Goal: Ask a question

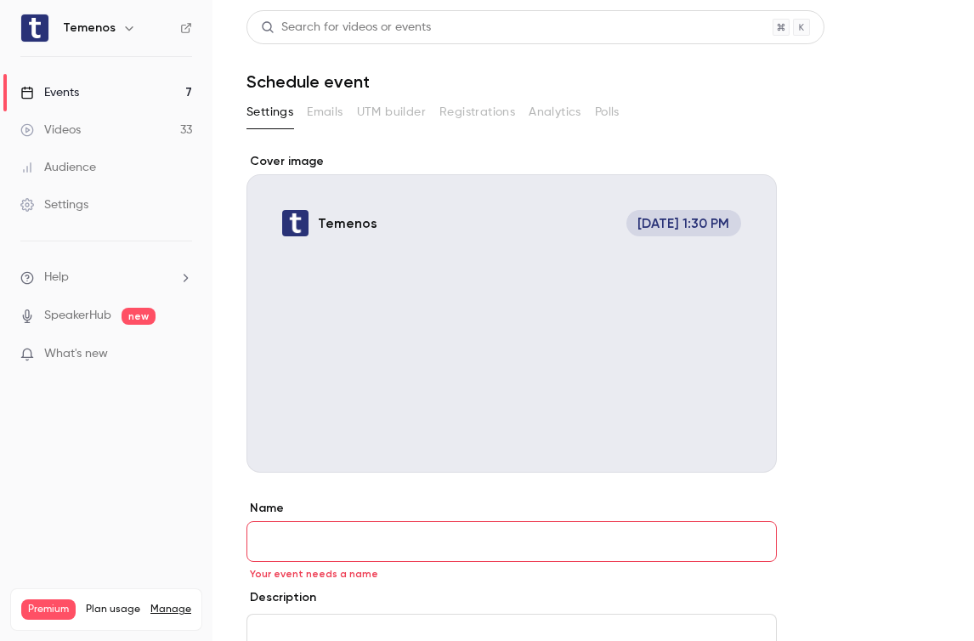
click at [97, 99] on link "Events 7" at bounding box center [106, 92] width 212 height 37
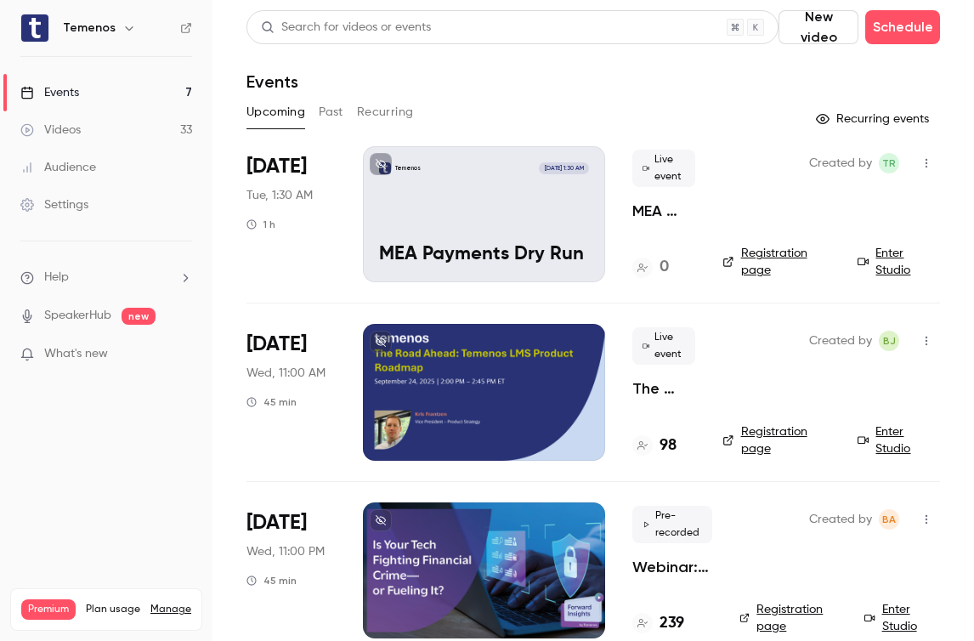
click at [99, 145] on link "Videos 33" at bounding box center [106, 129] width 212 height 37
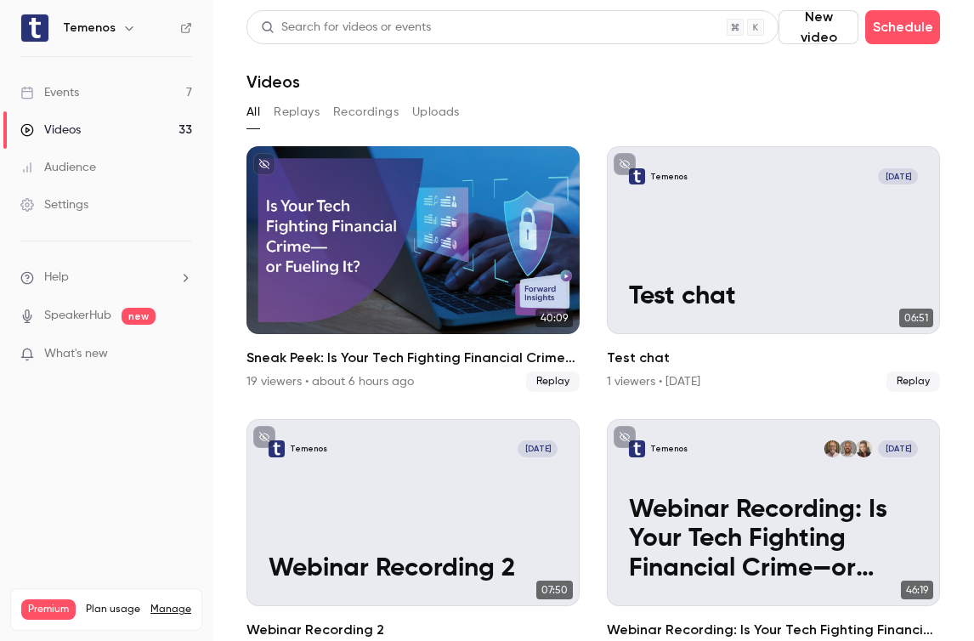
click at [379, 124] on button "Recordings" at bounding box center [365, 112] width 65 height 27
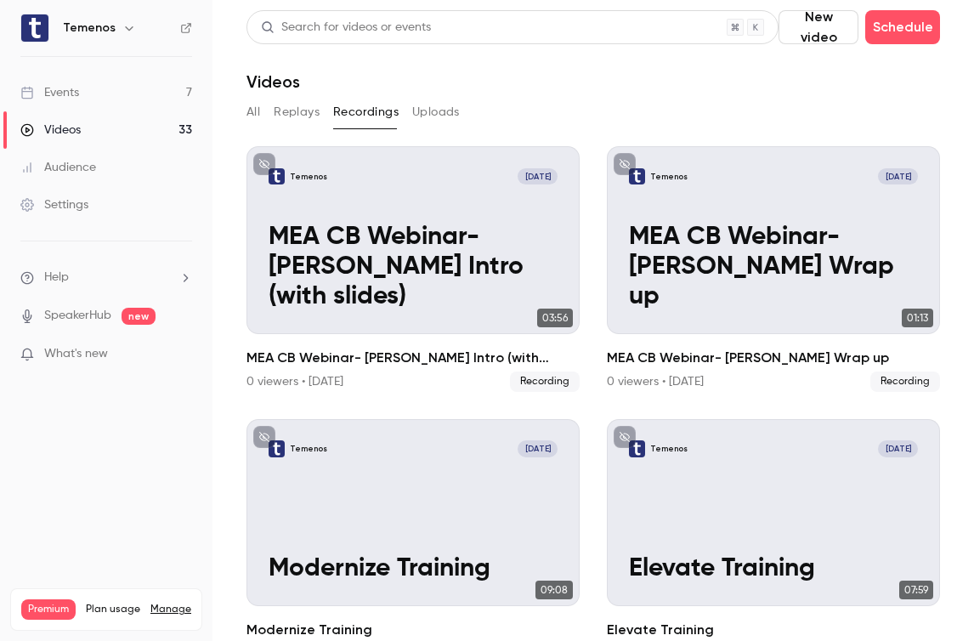
click at [256, 110] on button "All" at bounding box center [253, 112] width 14 height 27
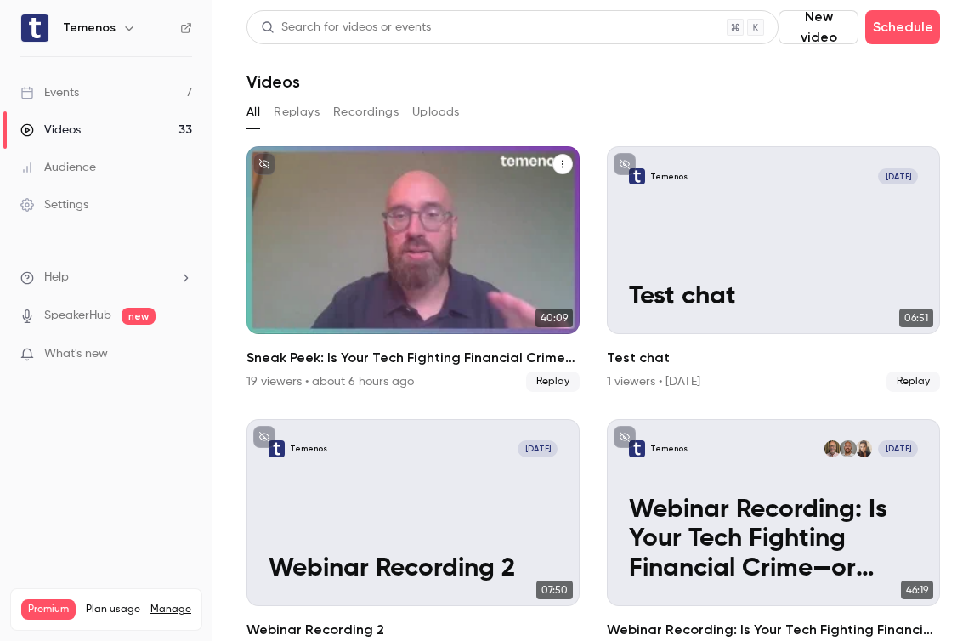
click at [387, 236] on div "Sneak Peek: Is Your Tech Fighting Financial Crime—or Fueling It?" at bounding box center [412, 240] width 333 height 188
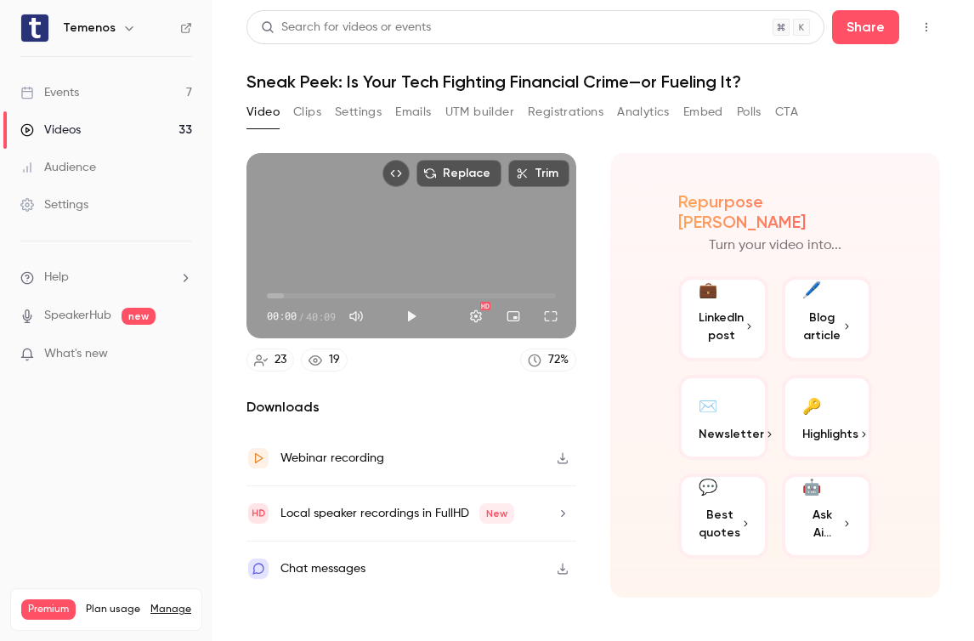
click at [821, 512] on span "Ask Ai..." at bounding box center [821, 524] width 39 height 36
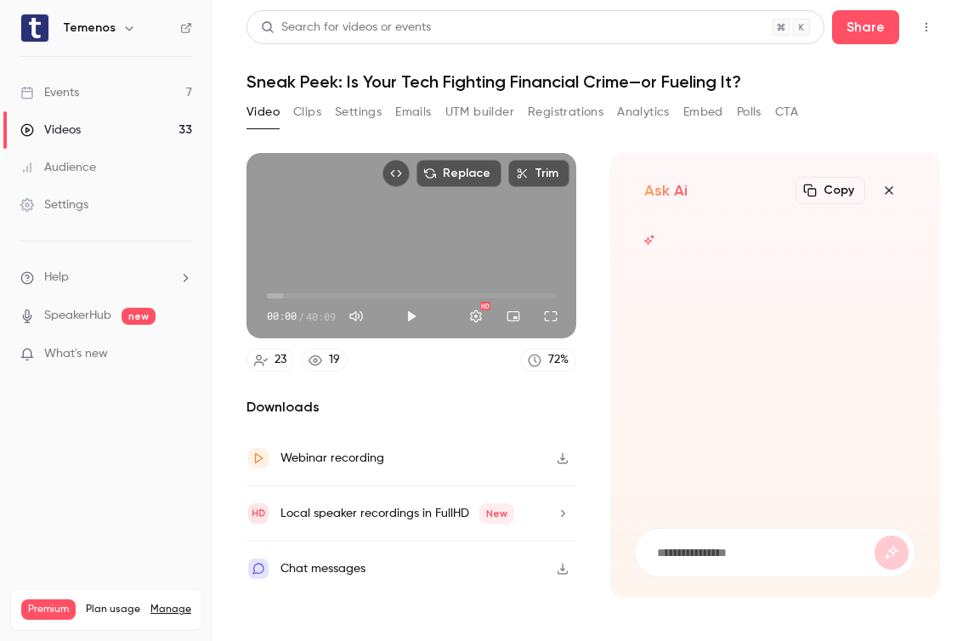
click at [771, 563] on form at bounding box center [775, 553] width 280 height 48
click at [677, 561] on form at bounding box center [775, 553] width 280 height 48
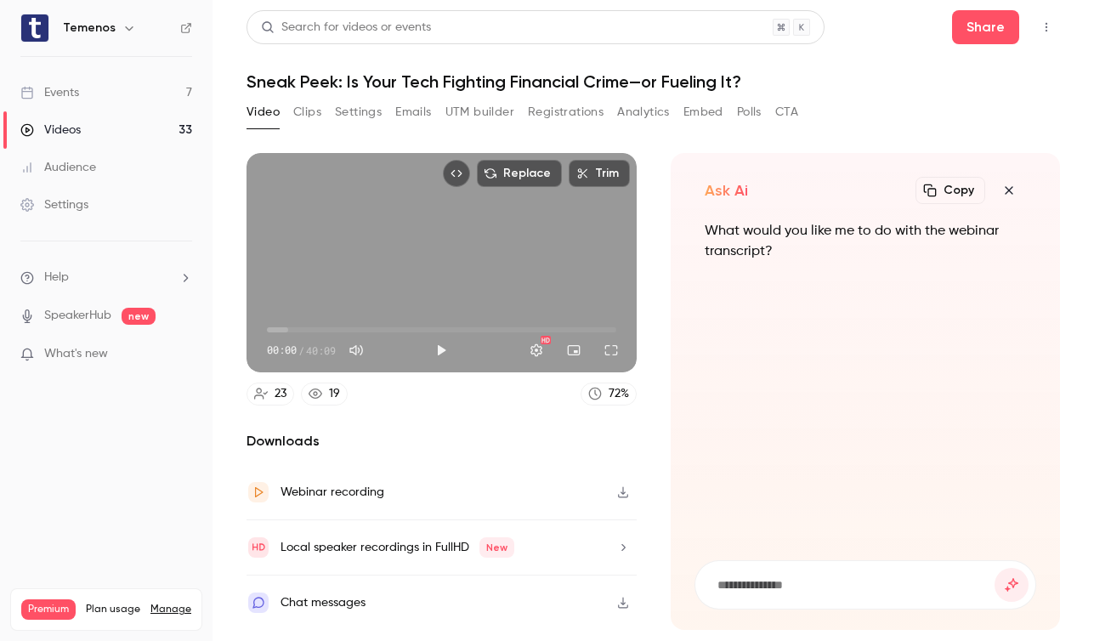
click at [806, 579] on input at bounding box center [855, 584] width 280 height 19
type input "*"
type input "**********"
click at [973, 568] on button "submit" at bounding box center [1011, 585] width 34 height 34
click at [788, 578] on input at bounding box center [855, 584] width 280 height 19
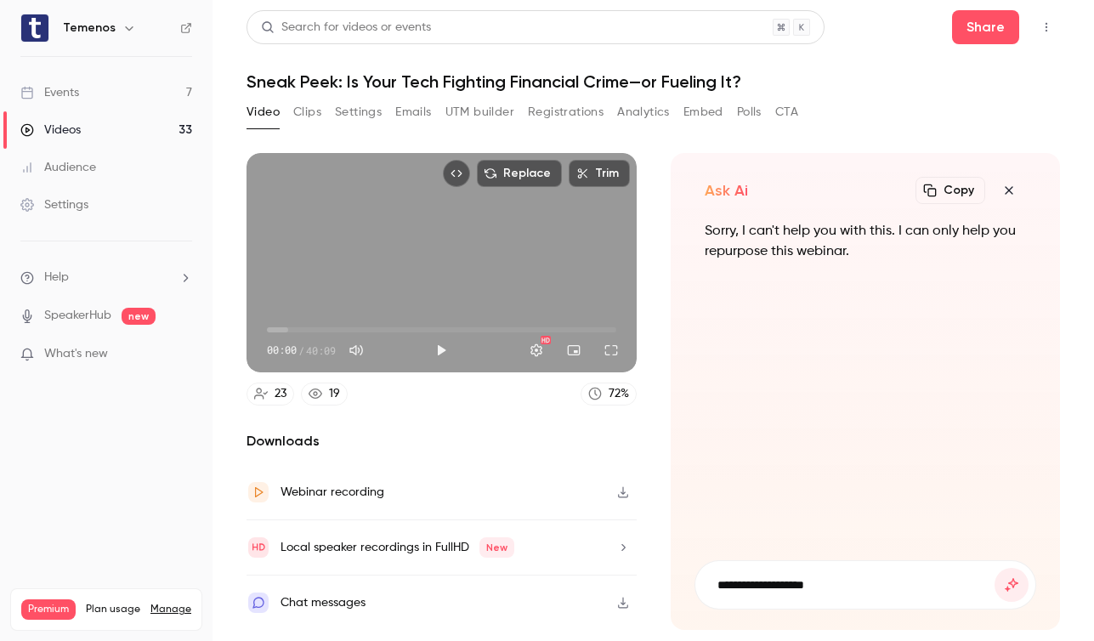
type input "**********"
click at [973, 568] on button "submit" at bounding box center [1011, 585] width 34 height 34
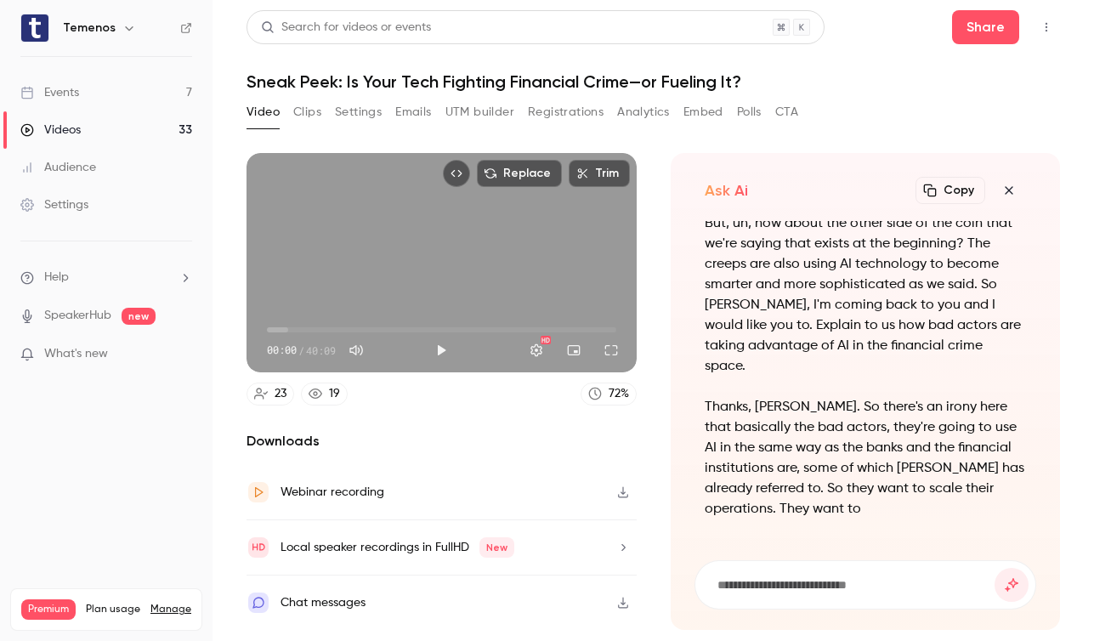
click at [958, 195] on button "Copy" at bounding box center [950, 190] width 70 height 27
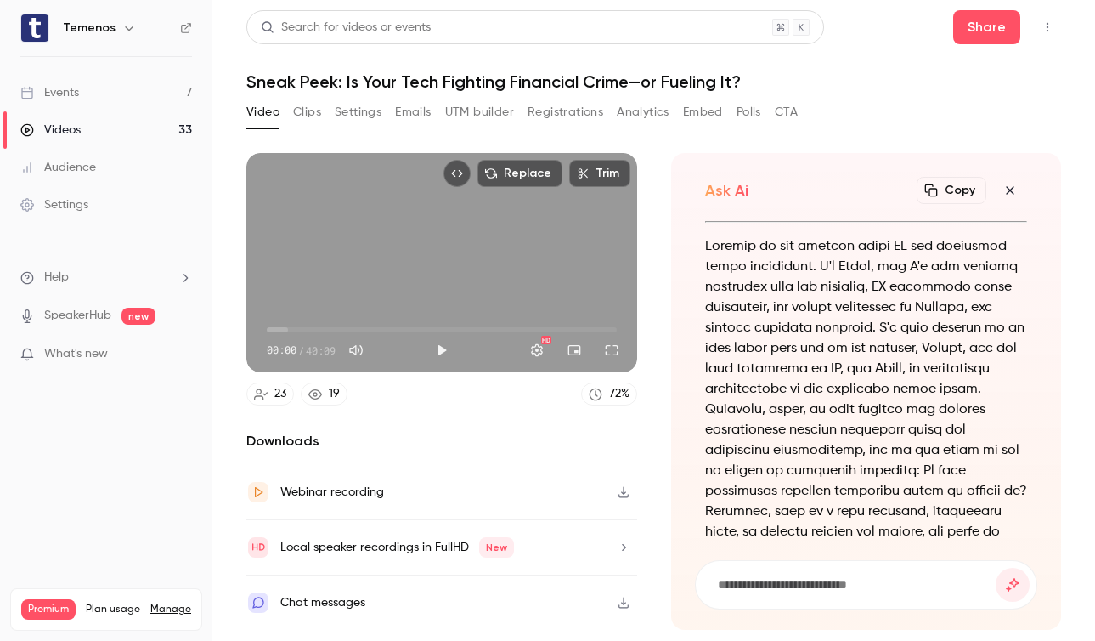
scroll to position [-6079, 0]
